Goal: Transaction & Acquisition: Purchase product/service

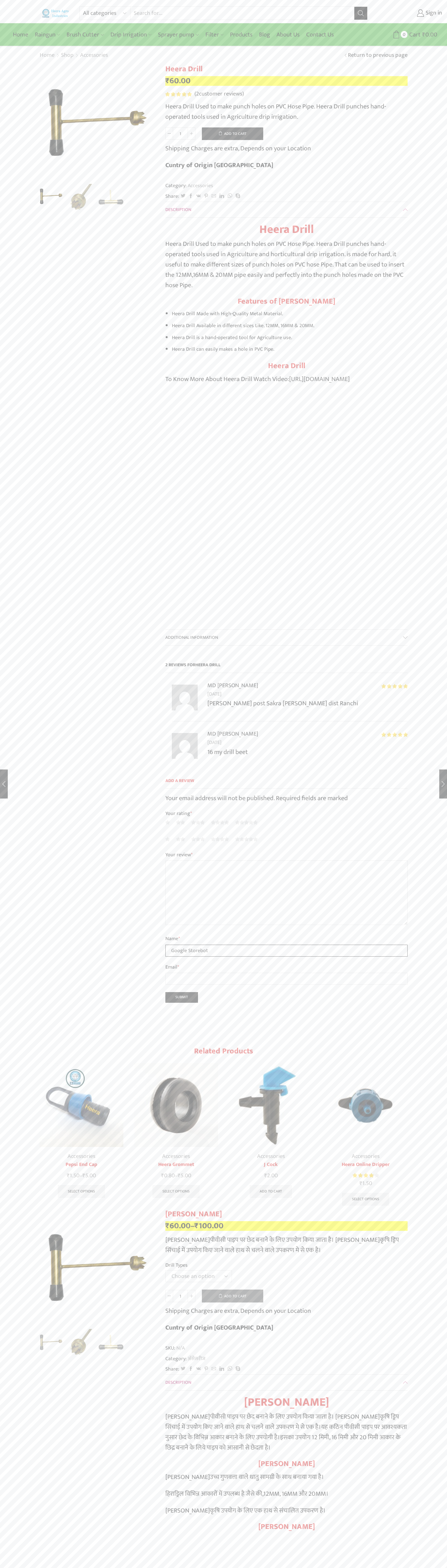
type input "Google Storebot"
click at [233, 133] on button "Add to cart" at bounding box center [232, 133] width 62 height 13
click at [410, 35] on span "Cart" at bounding box center [410, 35] width 13 height 9
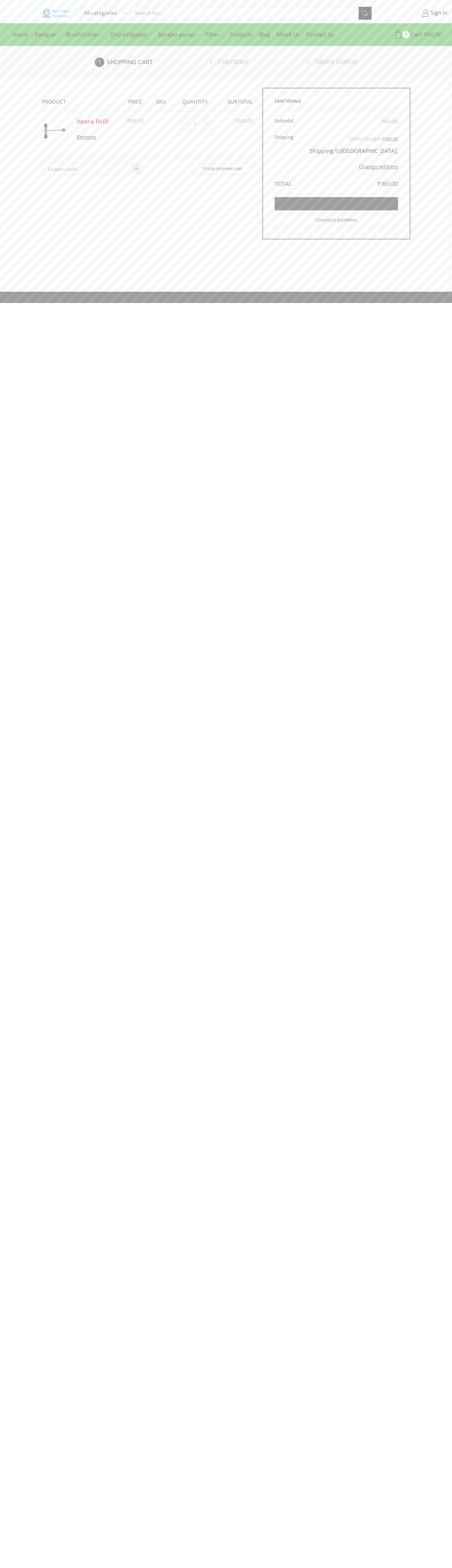
click at [336, 204] on link "Proceed to checkout" at bounding box center [336, 204] width 123 height 13
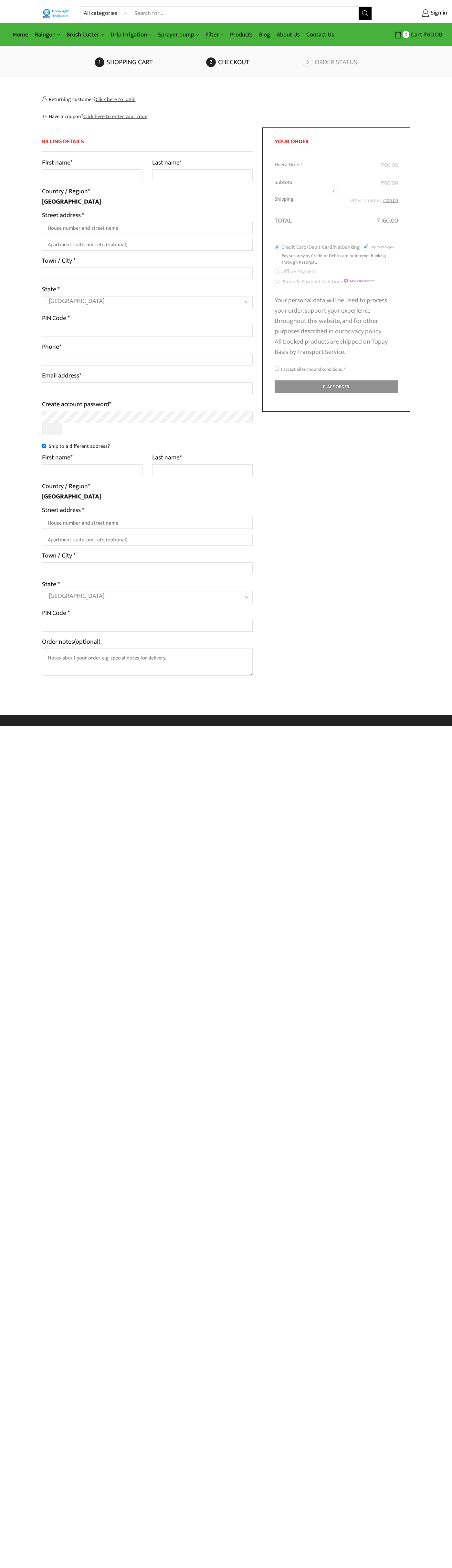
select select "MH"
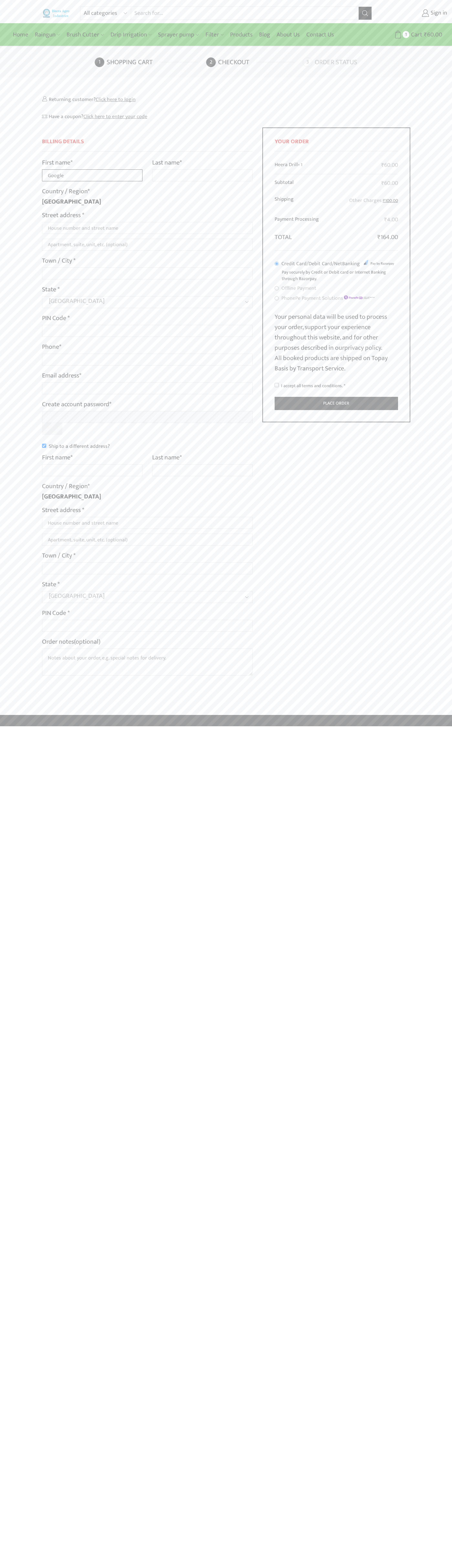
type input "Google"
type input "Storebot"
type input "1600 Amphitheatre Parkway"
type input "First floor"
type input "mountain view"
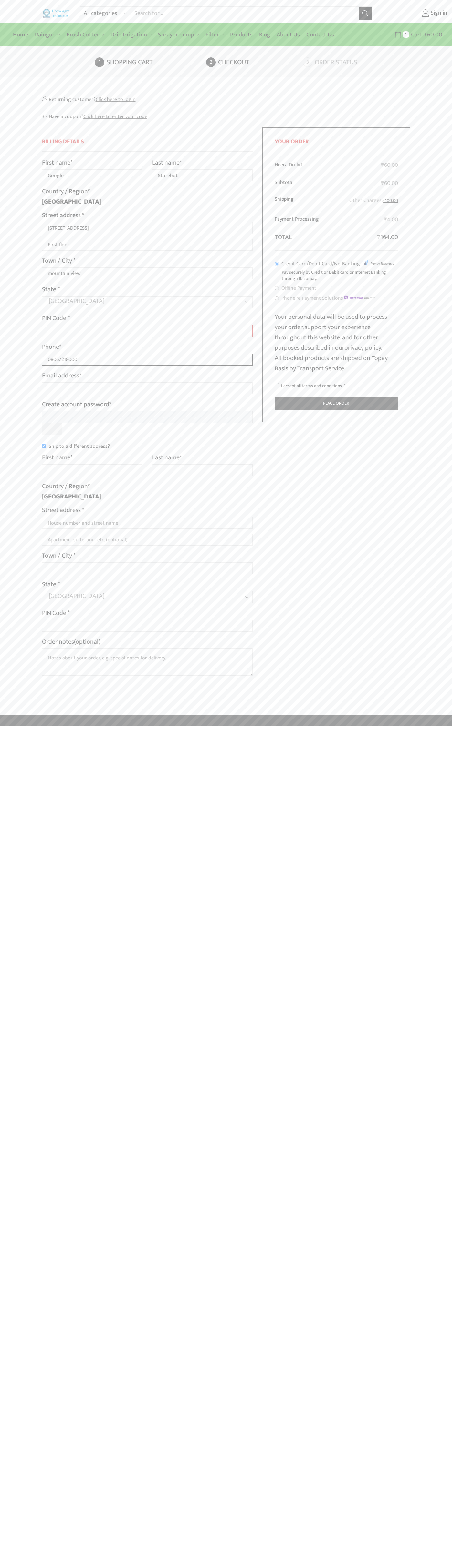
type input "08067218000"
type input "johnsmith001@storebotmail.joonix.net"
type input "Google"
type input "Storebot"
type input "1600 Amphitheatre Parkway"
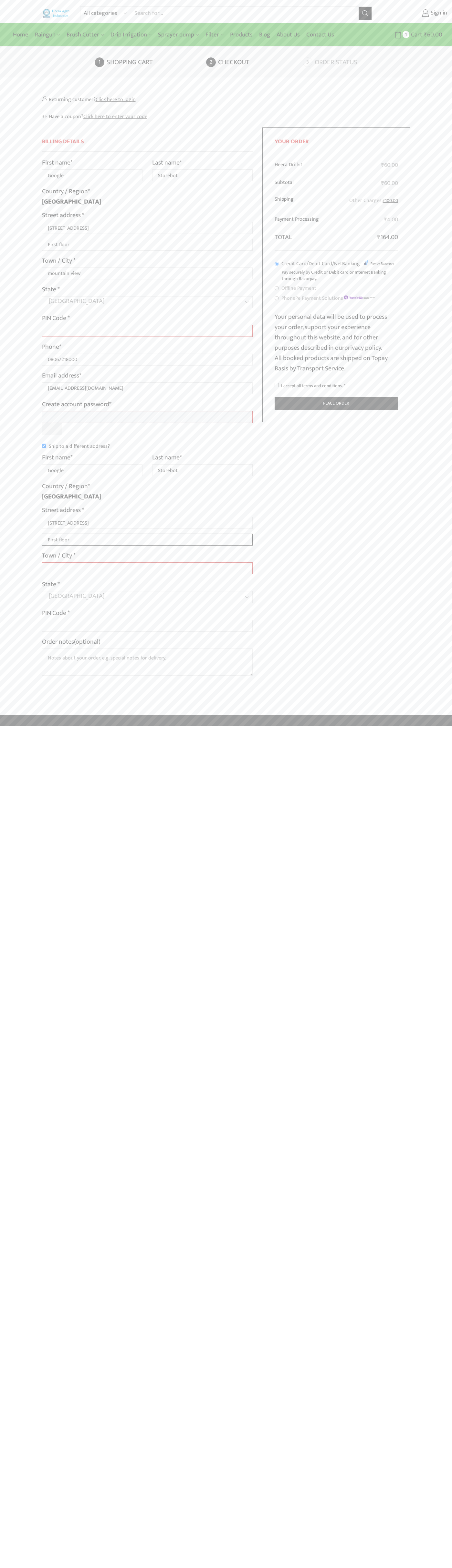
type input "First floor"
type input "mountain view"
click at [277, 385] on input "I accept all terms and conditions. *" at bounding box center [277, 385] width 4 height 4
checkbox input "true"
click at [72, 642] on label "Order notes (optional)" at bounding box center [71, 642] width 58 height 10
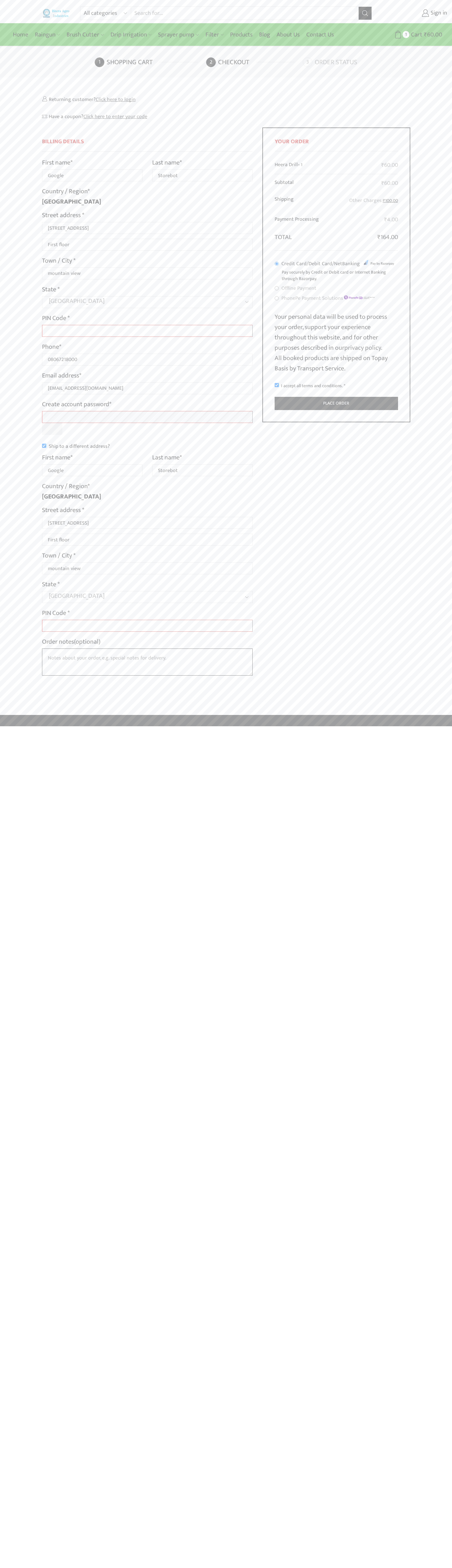
click at [72, 648] on textarea "Order notes (optional)" at bounding box center [147, 662] width 211 height 27
type input "Google"
type input "Storebot"
type input "1600 Amphitheatre Parkway"
type input "First floor"
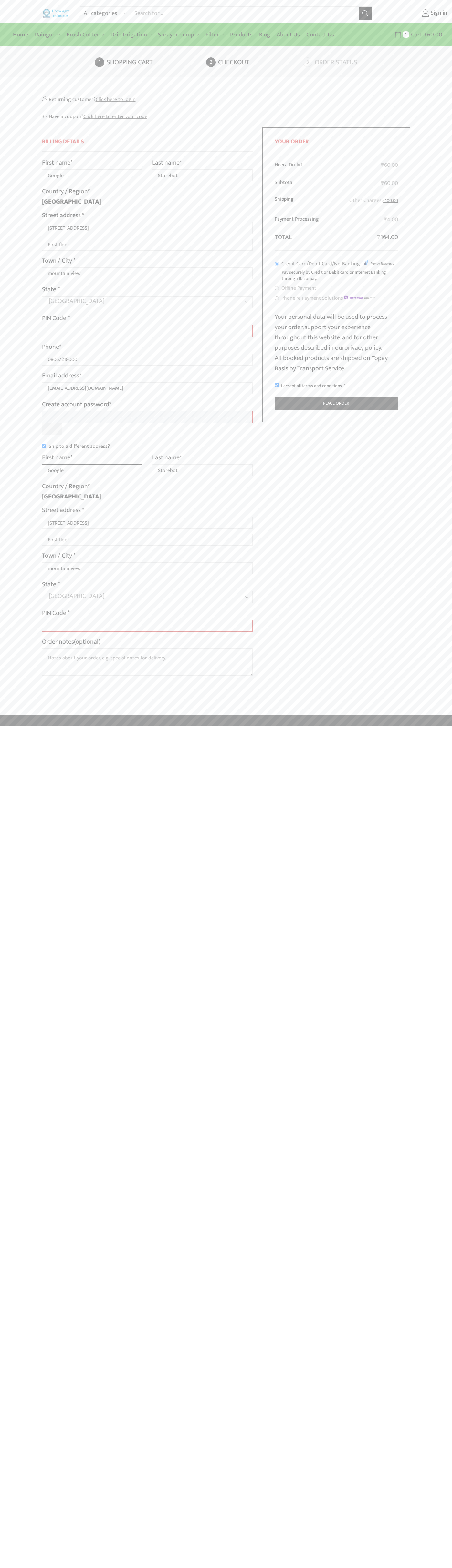
type input "Google"
type input "Storebot"
type input "1600 Amphitheatre Parkway"
type input "First floor"
click at [72, 642] on label "Order notes (optional)" at bounding box center [71, 642] width 58 height 10
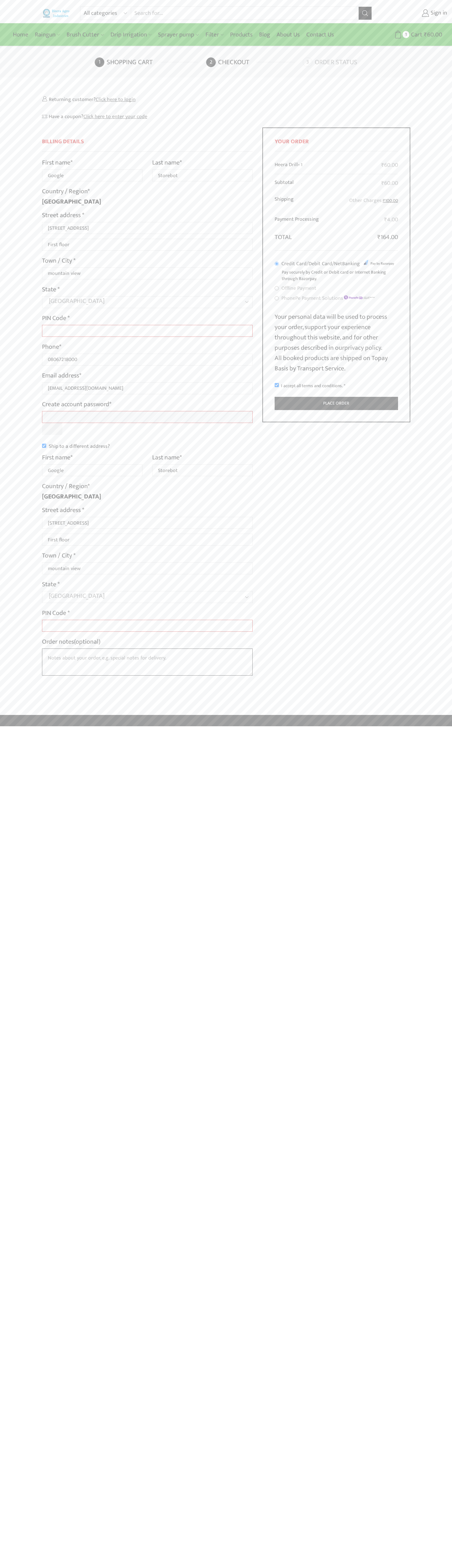
click at [72, 648] on textarea "Order notes (optional)" at bounding box center [147, 662] width 211 height 27
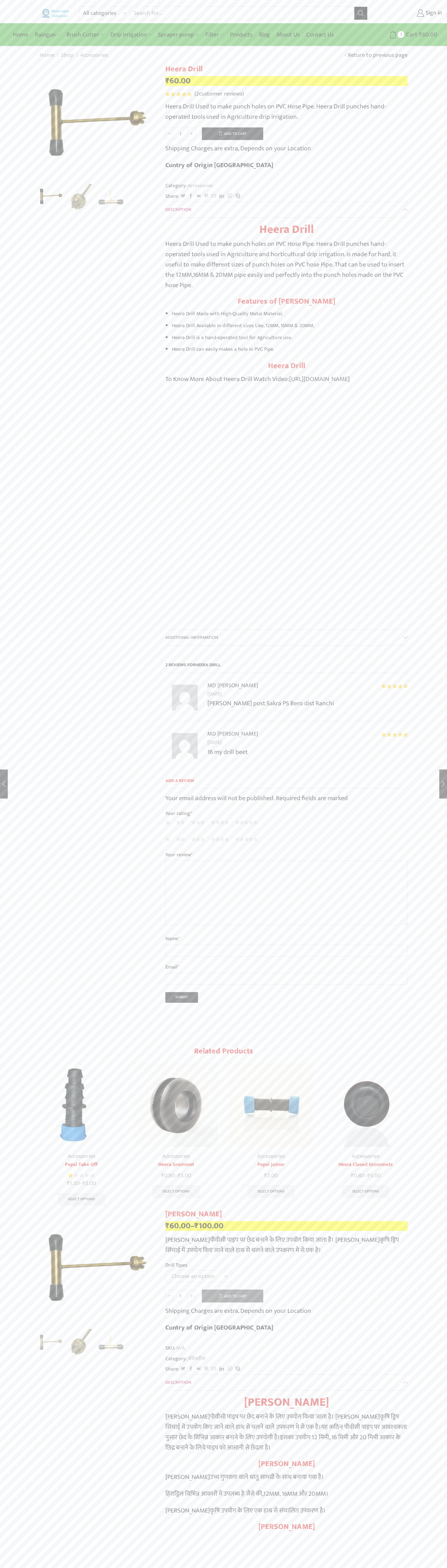
click at [178, 94] on span "2" at bounding box center [178, 94] width 27 height 4
